Goal: Task Accomplishment & Management: Complete application form

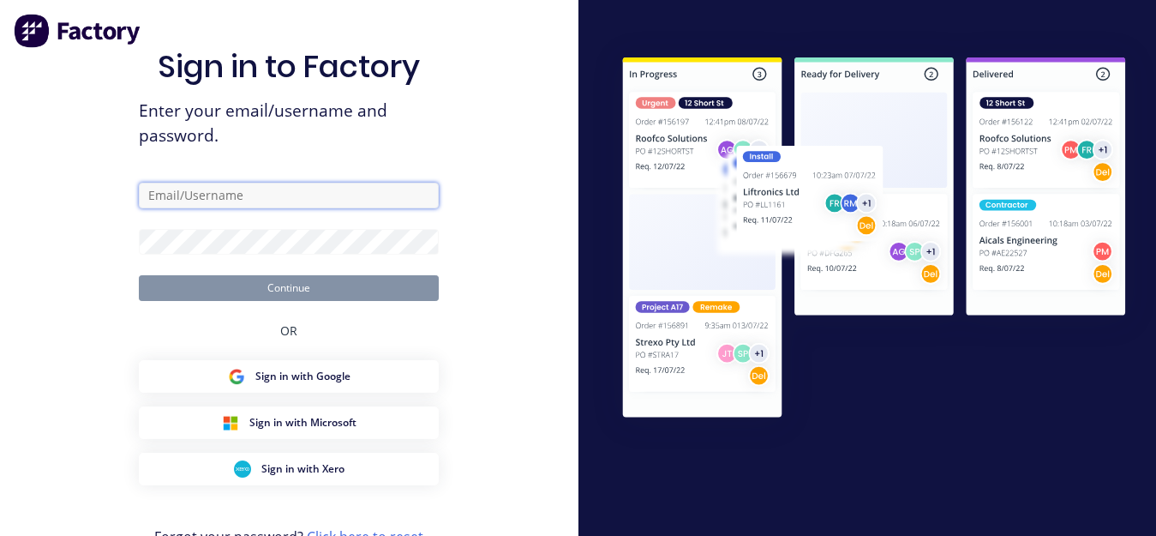
click at [271, 195] on input "text" at bounding box center [289, 196] width 300 height 26
type input "[EMAIL_ADDRESS][DOMAIN_NAME]."
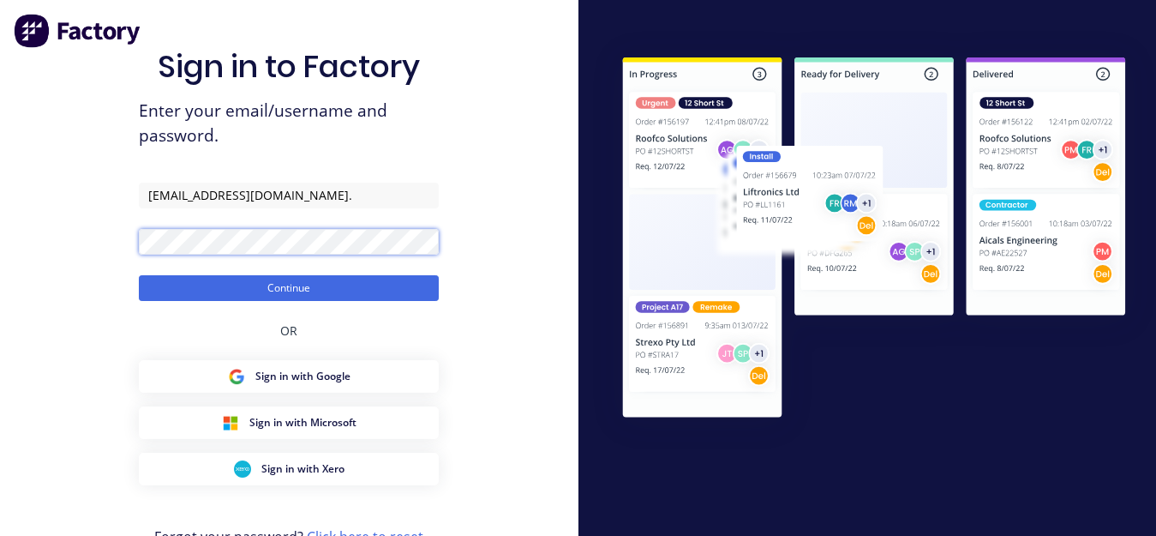
click at [139, 275] on button "Continue" at bounding box center [289, 288] width 300 height 26
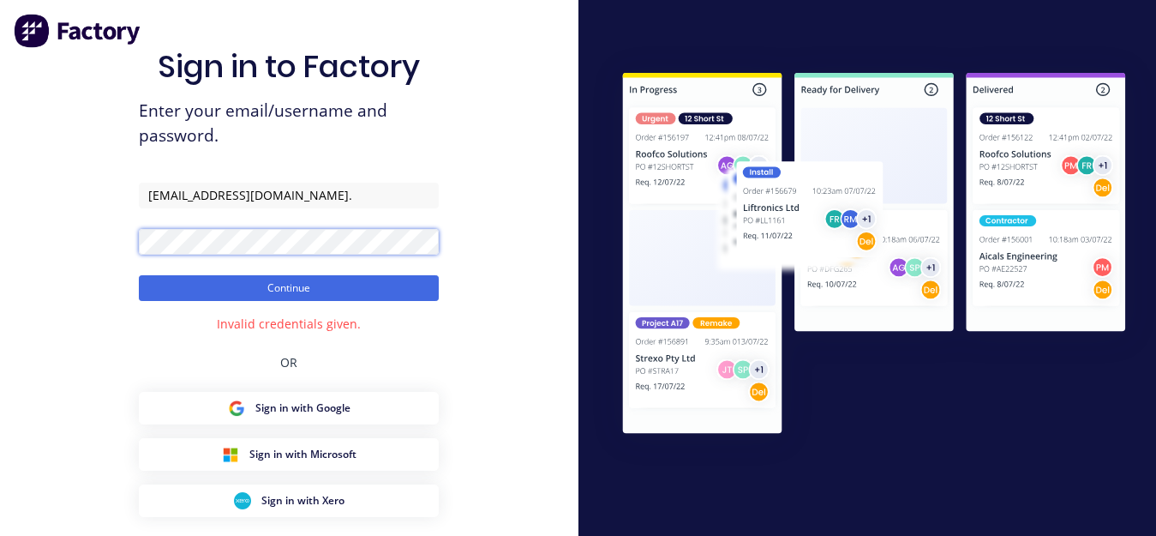
click at [139, 275] on button "Continue" at bounding box center [289, 288] width 300 height 26
click at [894, 449] on img at bounding box center [874, 255] width 565 height 421
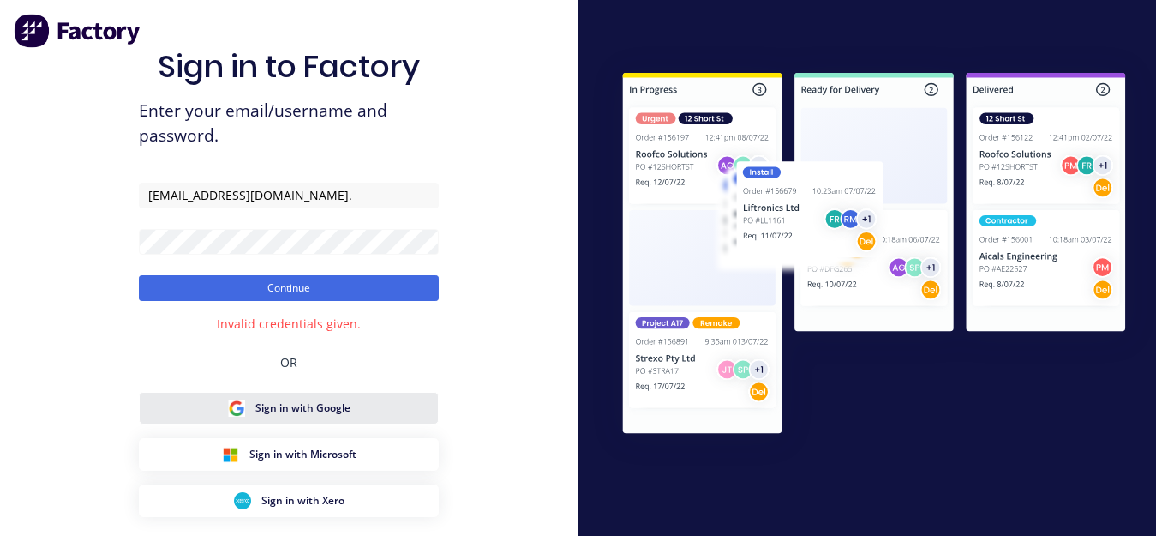
click at [326, 398] on button "Sign in with Google" at bounding box center [289, 408] width 300 height 33
click at [260, 422] on button "Sign in with Google" at bounding box center [289, 408] width 300 height 33
